Goal: Information Seeking & Learning: Learn about a topic

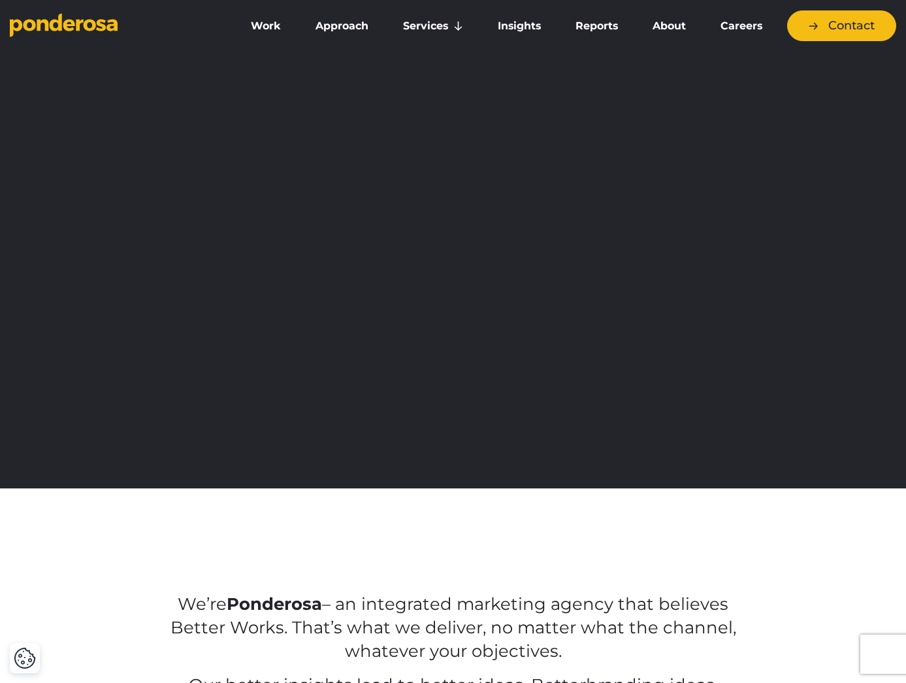
click at [669, 26] on link "About" at bounding box center [668, 25] width 63 height 27
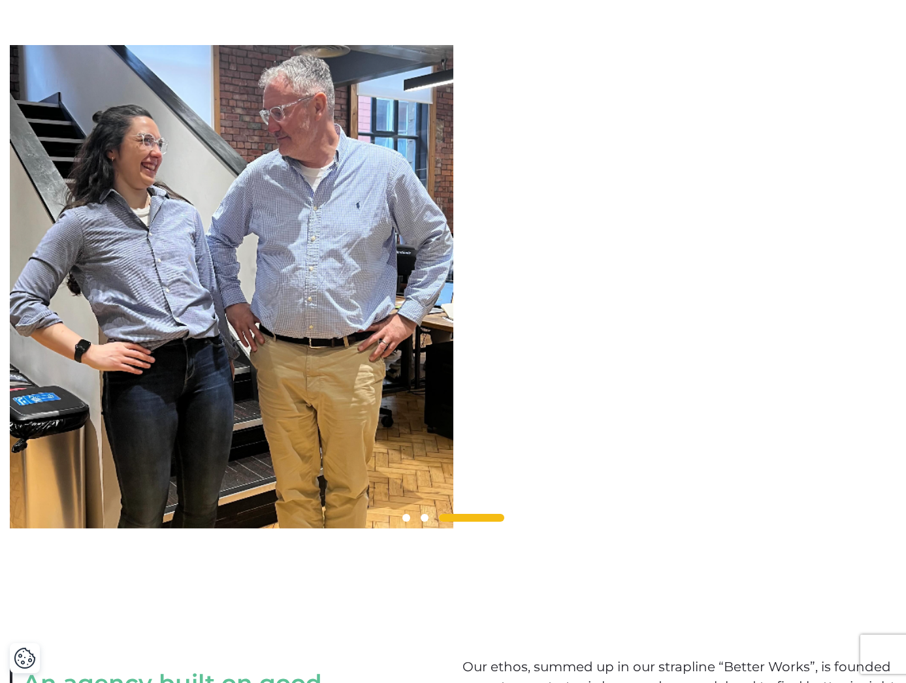
scroll to position [1071, 0]
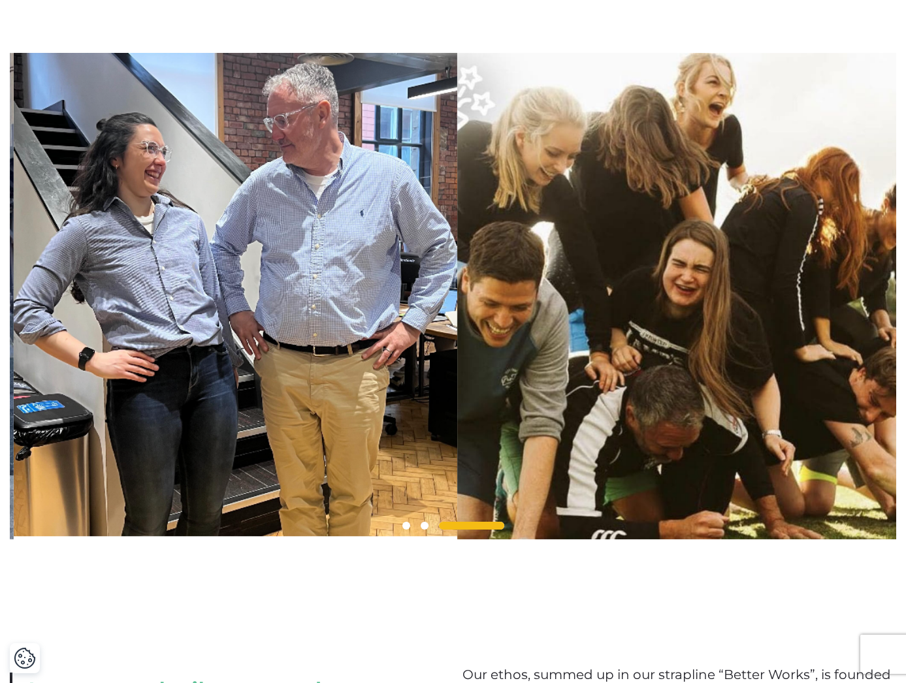
click at [213, 309] on img at bounding box center [235, 296] width 443 height 487
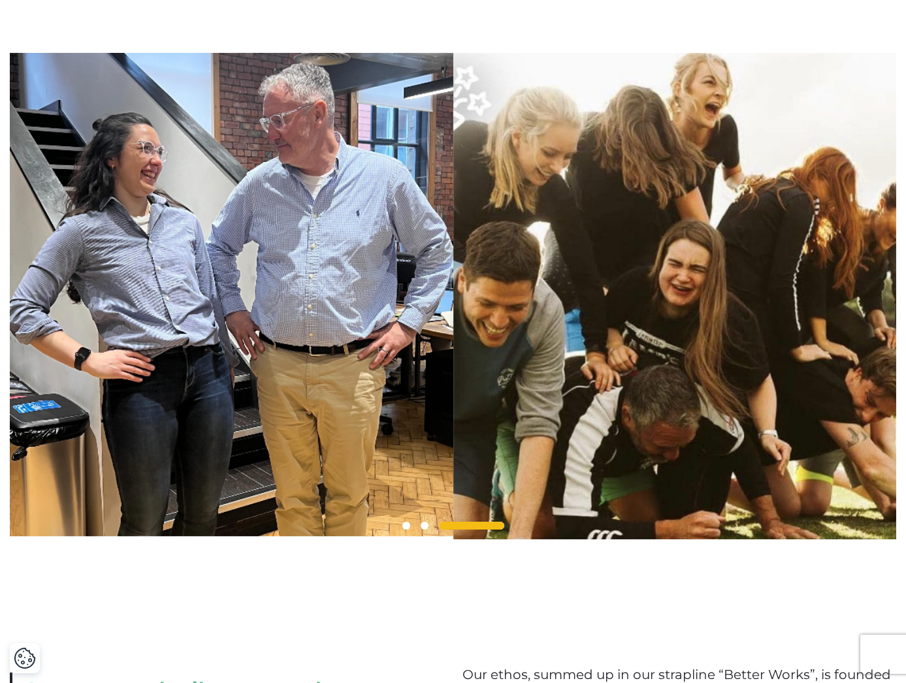
click at [404, 529] on span at bounding box center [406, 526] width 8 height 8
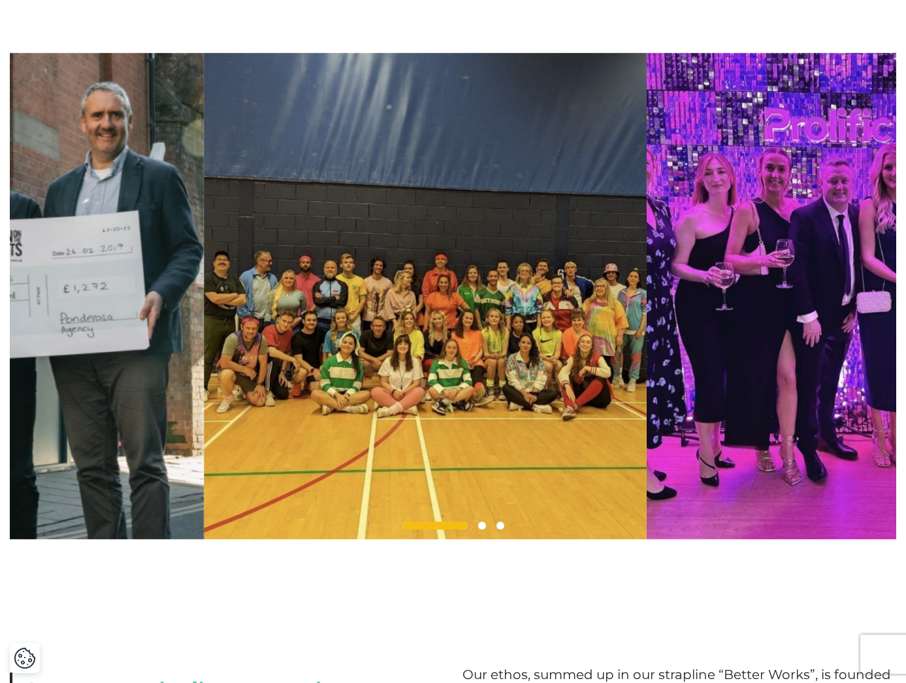
click at [256, 421] on img at bounding box center [425, 296] width 443 height 487
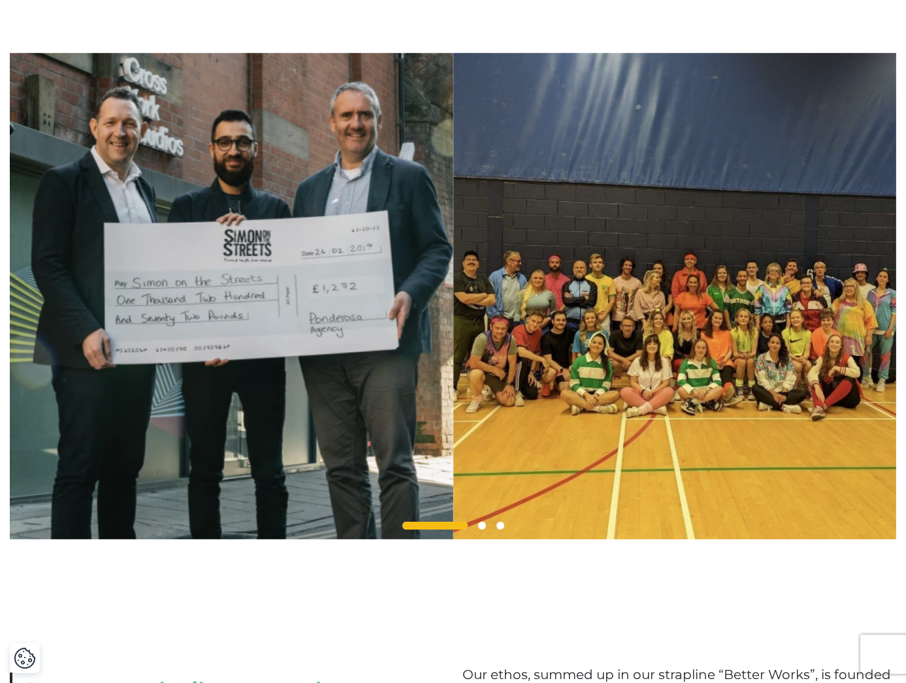
click at [481, 529] on span at bounding box center [482, 526] width 8 height 8
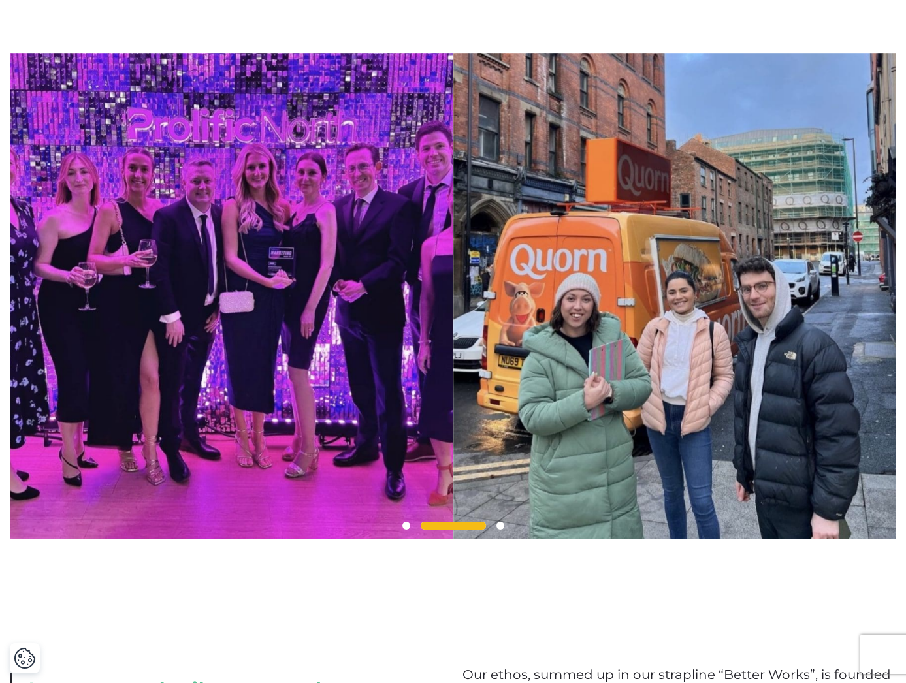
click at [502, 529] on span at bounding box center [500, 526] width 8 height 8
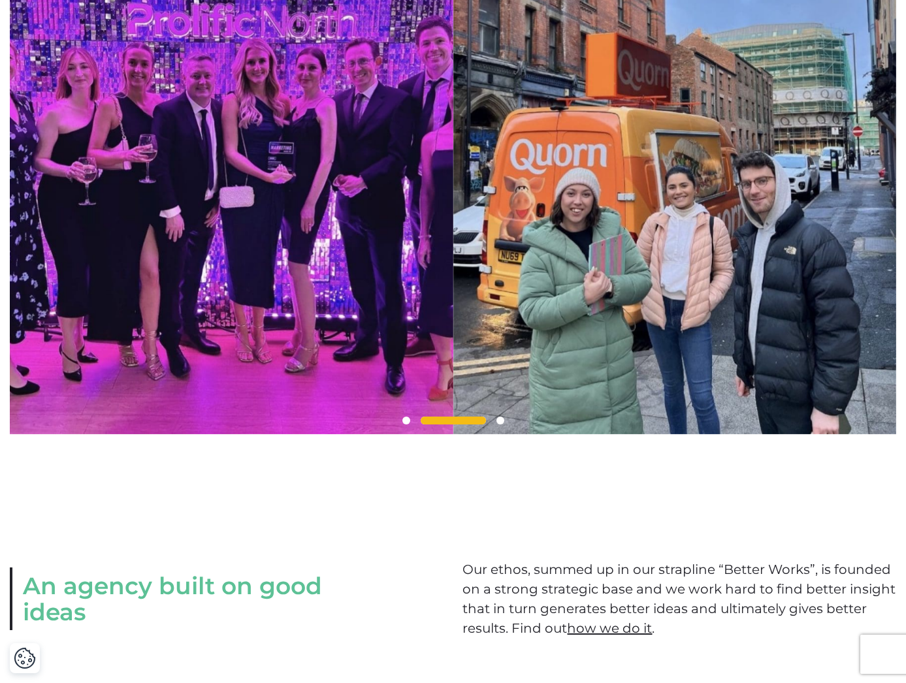
scroll to position [1219, 0]
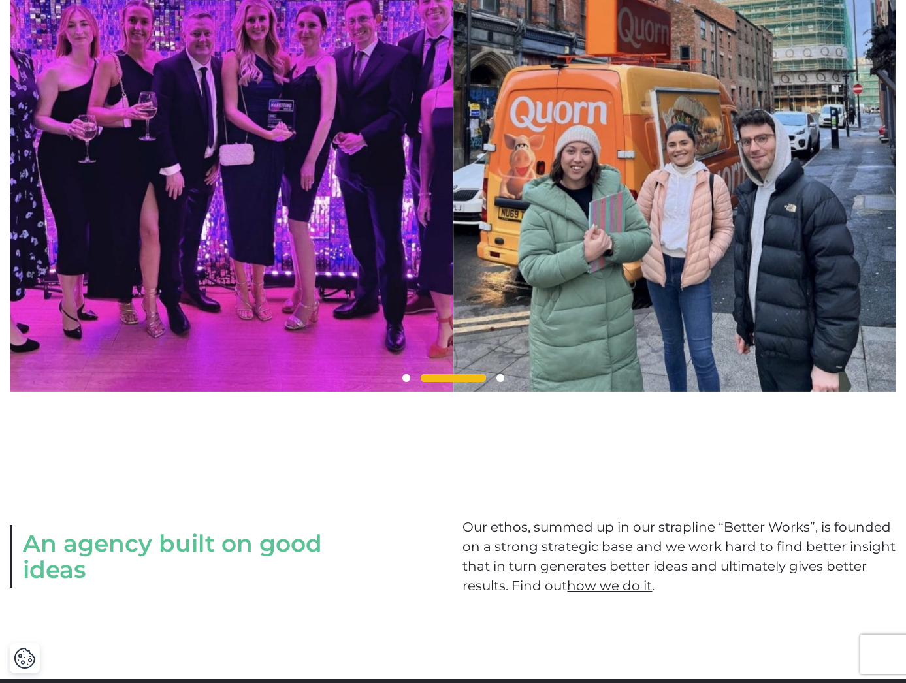
click at [667, 279] on img at bounding box center [674, 148] width 443 height 487
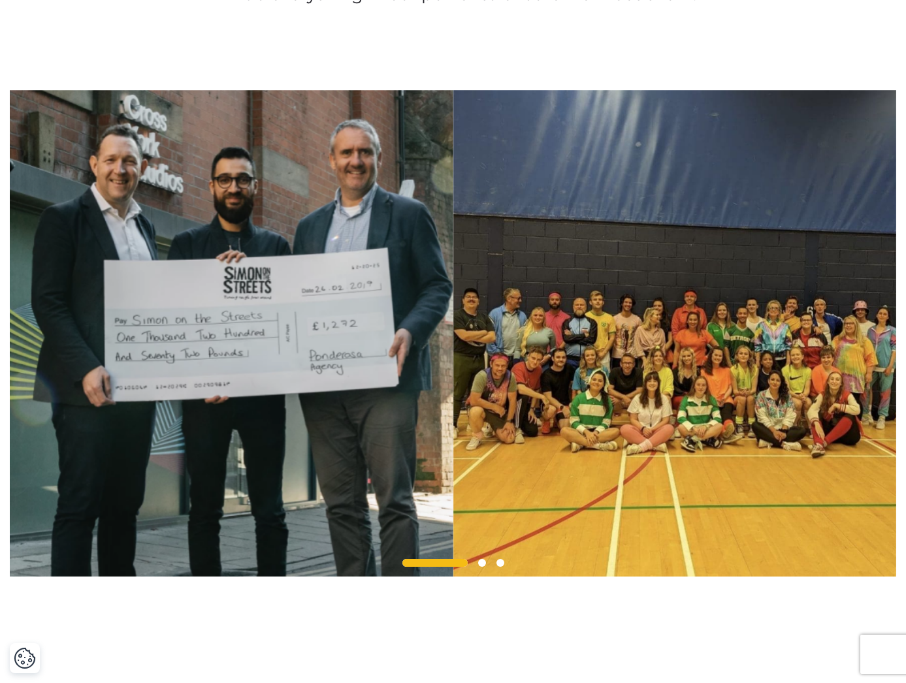
scroll to position [1000, 0]
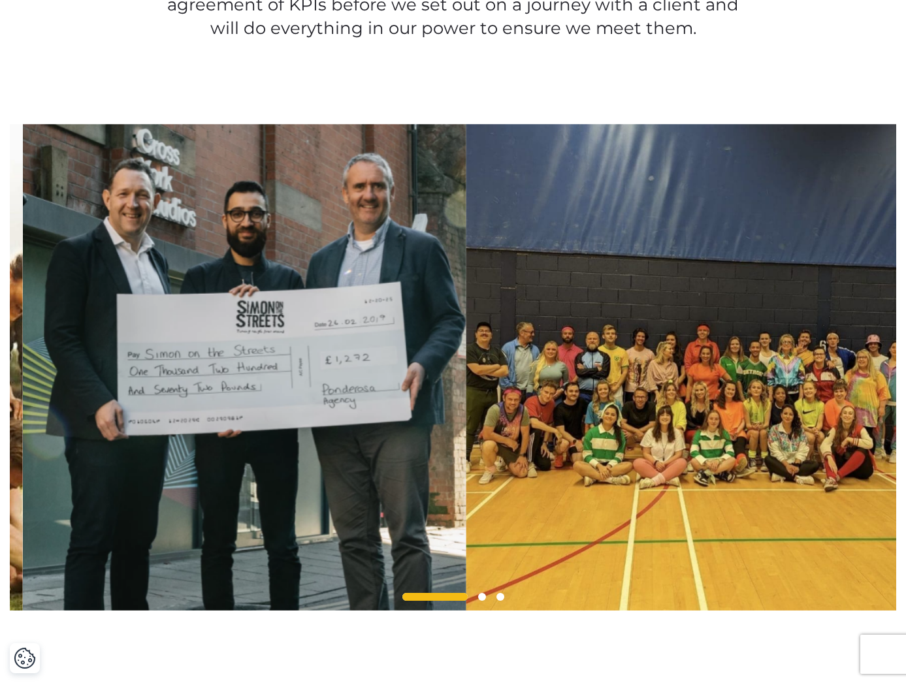
click at [350, 364] on img at bounding box center [244, 367] width 443 height 487
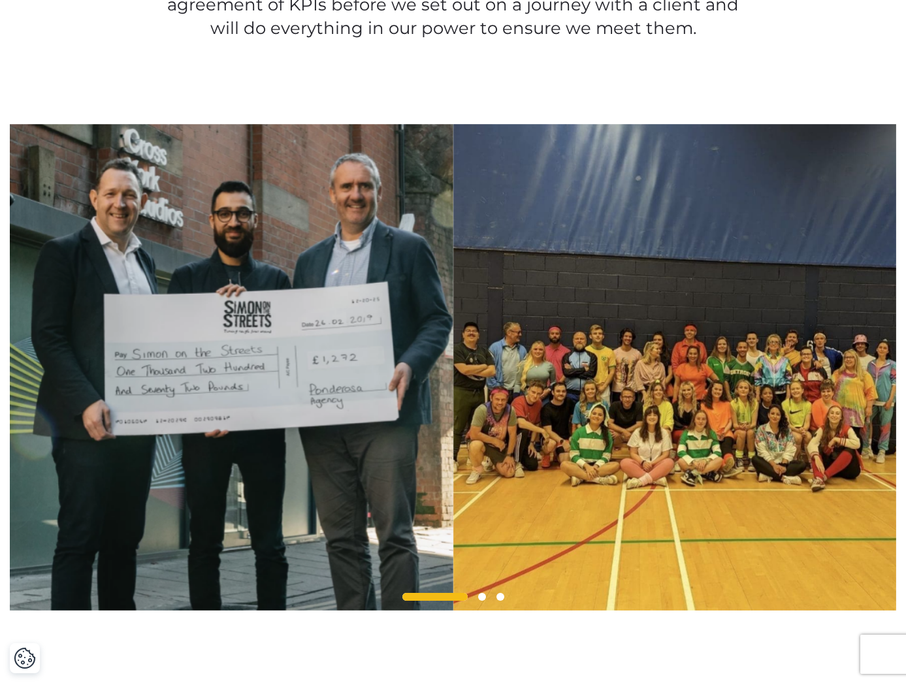
click at [453, 379] on img at bounding box center [231, 367] width 443 height 487
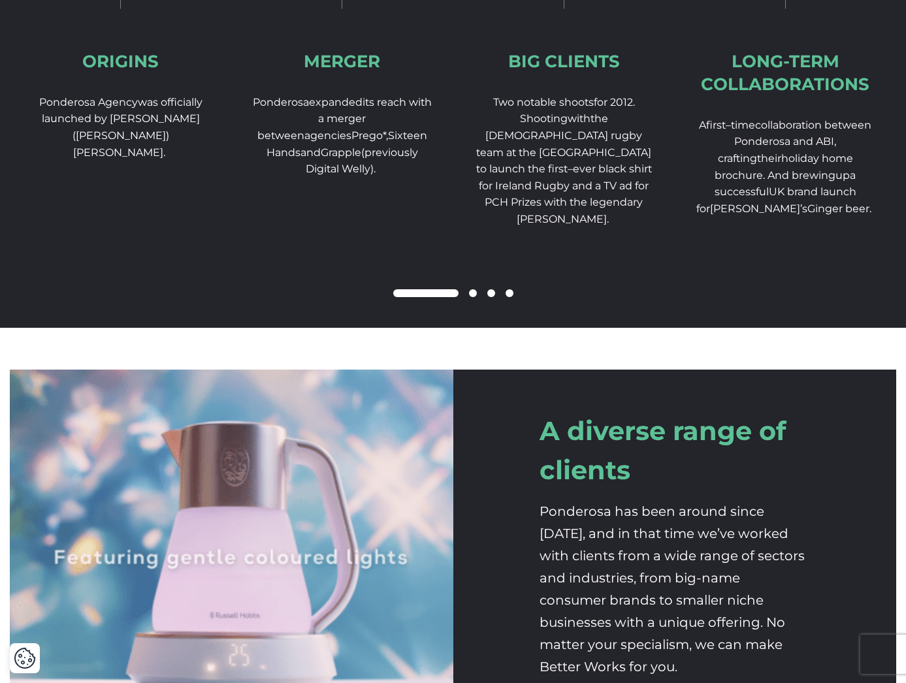
scroll to position [1825, 0]
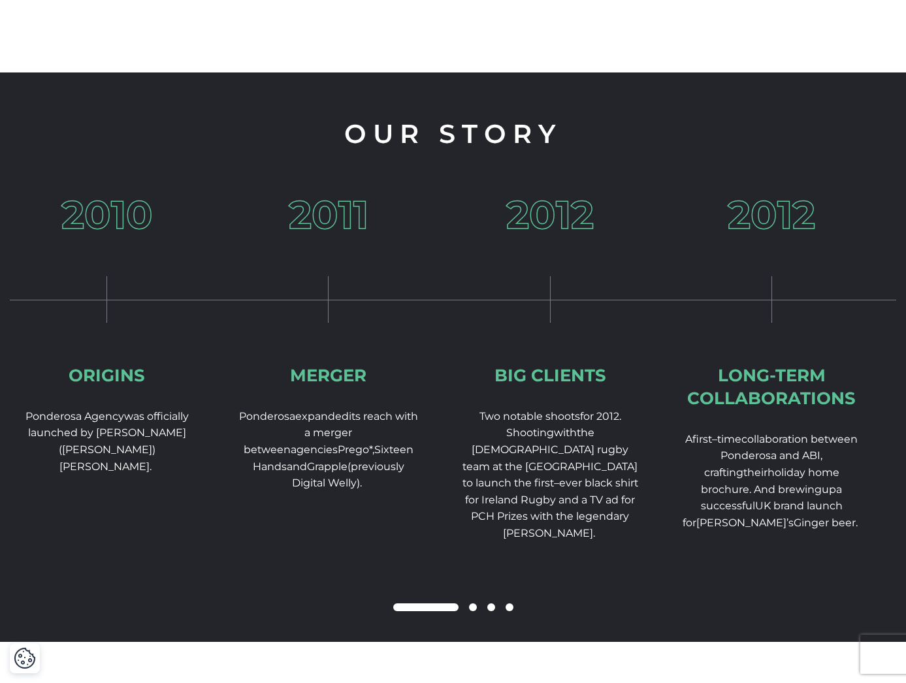
click at [227, 614] on div "2010 Origins Ponderosa Agency was officially launched by [PERSON_NAME] ([PERSON…" at bounding box center [439, 418] width 886 height 447
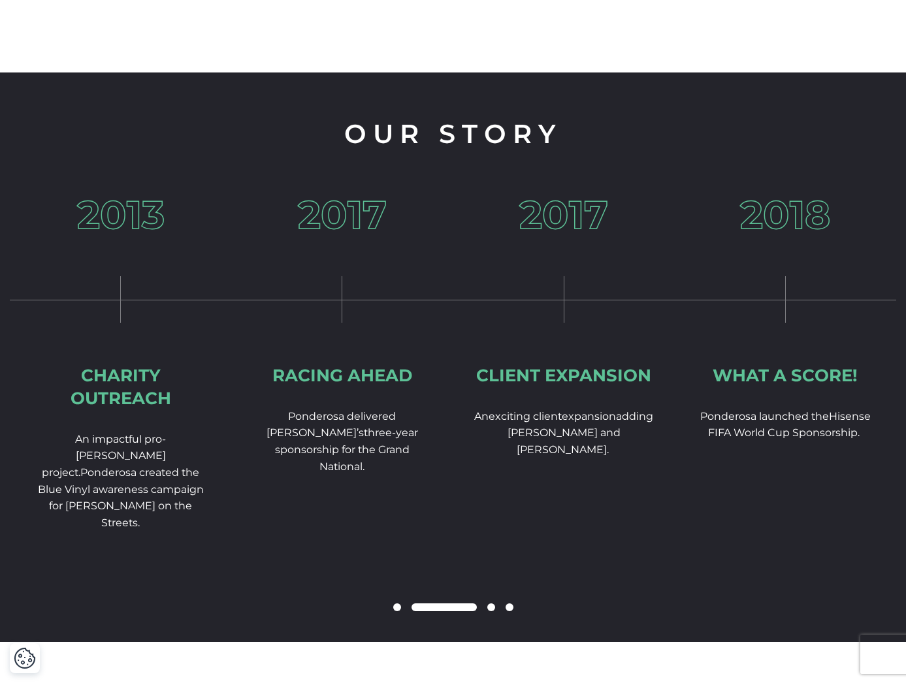
click at [307, 570] on div "2010 Origins Ponderosa Agency was officially launched by [PERSON_NAME] ([PERSON…" at bounding box center [453, 418] width 886 height 447
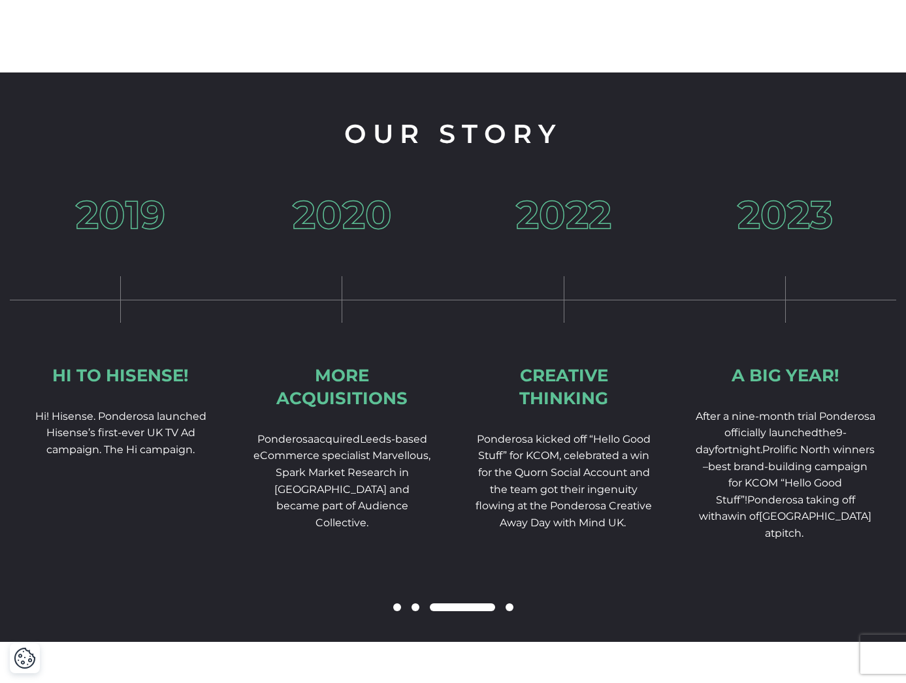
click at [474, 558] on div "Ponderosa kicked off “Hello Good Stuff” for KCOM, celebrated a win for the Quor…" at bounding box center [564, 494] width 180 height 127
